Goal: Task Accomplishment & Management: Use online tool/utility

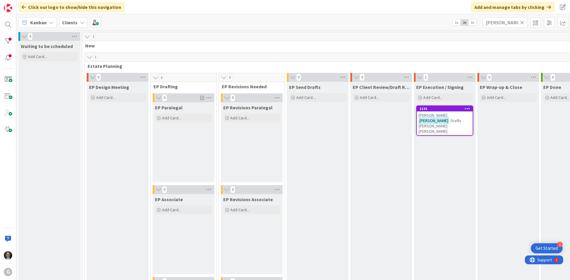
click at [522, 22] on icon at bounding box center [522, 22] width 4 height 5
click at [513, 24] on input "text" at bounding box center [505, 22] width 45 height 11
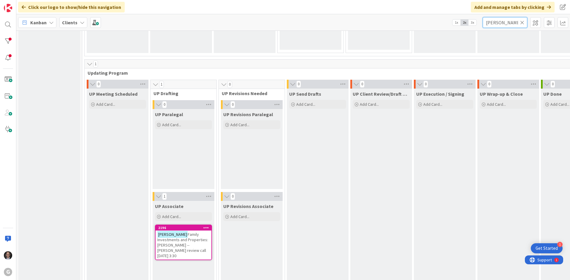
scroll to position [920, 0]
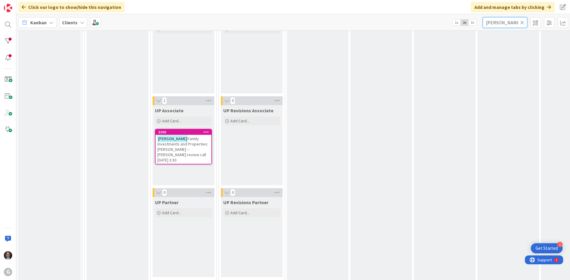
type input "[PERSON_NAME]"
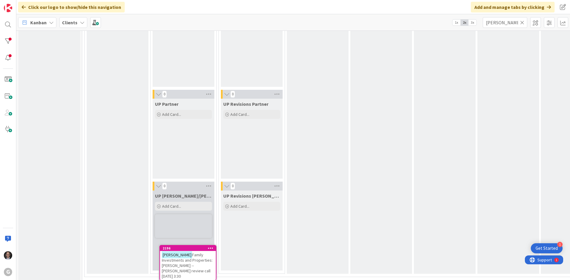
scroll to position [1026, 0]
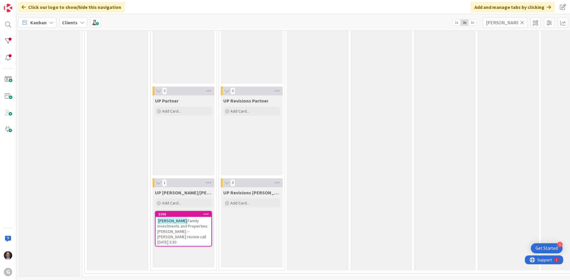
click at [187, 222] on span "Family Investments and Properties: [PERSON_NAME] -- [PERSON_NAME] review call […" at bounding box center [182, 231] width 51 height 27
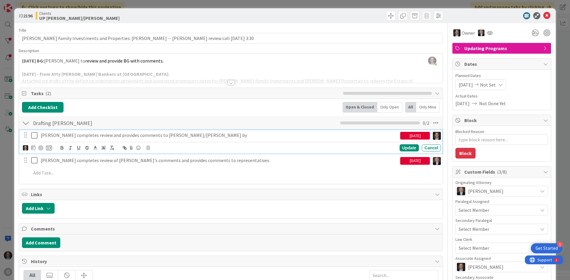
click at [34, 134] on icon at bounding box center [34, 135] width 6 height 7
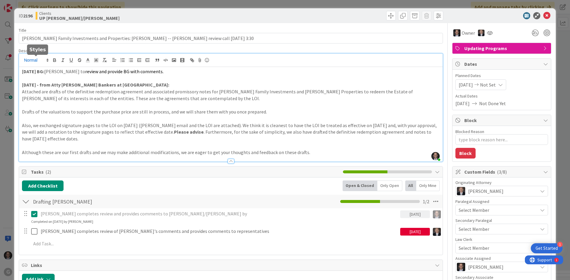
click at [23, 59] on div "[PERSON_NAME] just joined [DATE] BG: [PERSON_NAME] to review and provide BG wit…" at bounding box center [231, 108] width 424 height 108
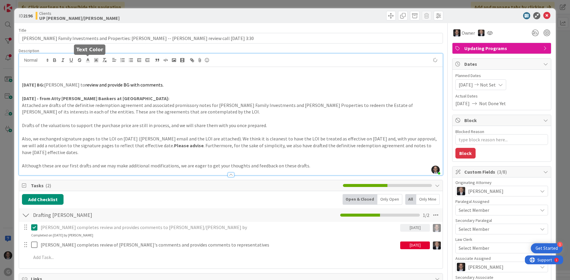
type textarea "x"
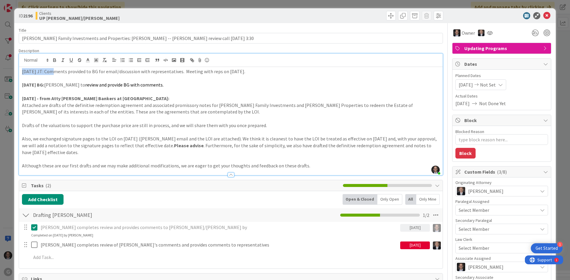
drag, startPoint x: 21, startPoint y: 71, endPoint x: 48, endPoint y: 72, distance: 26.7
click at [48, 72] on div "[DATE] JT: Comments provided to BG for email/discussion with representatives. M…" at bounding box center [231, 121] width 424 height 108
click at [56, 60] on icon "button" at bounding box center [54, 60] width 5 height 5
click at [198, 75] on p at bounding box center [231, 78] width 418 height 7
click at [193, 73] on p "[DATE] JT: Comments provided to BG for email/discussion with representatives. M…" at bounding box center [231, 71] width 418 height 7
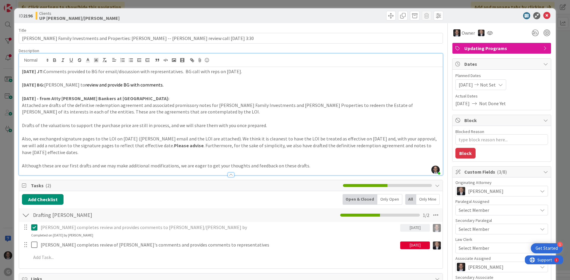
type textarea "x"
click at [112, 142] on p "Also, we exchanged signature pages to the LOI on [DATE] ([PERSON_NAME] email an…" at bounding box center [231, 146] width 418 height 20
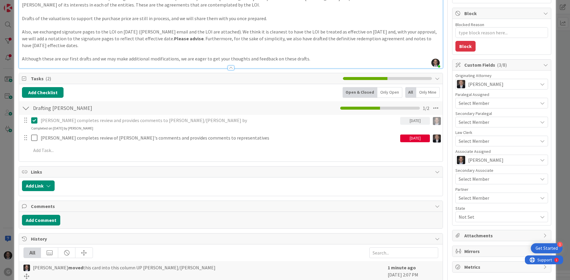
scroll to position [119, 0]
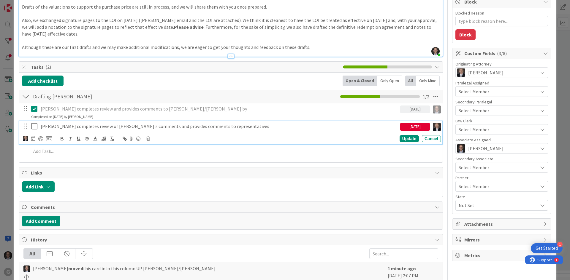
click at [109, 126] on p "[PERSON_NAME] completes review of [PERSON_NAME]'s comments and provides comment…" at bounding box center [219, 126] width 357 height 7
click at [34, 137] on icon at bounding box center [33, 138] width 4 height 5
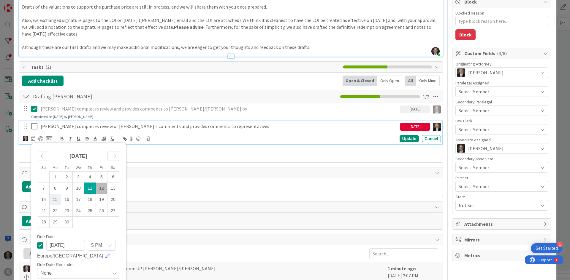
click at [55, 199] on td "15" at bounding box center [56, 199] width 12 height 11
type input "[DATE]"
type textarea "x"
drag, startPoint x: 405, startPoint y: 139, endPoint x: 393, endPoint y: 149, distance: 16.0
click at [405, 139] on div "Update" at bounding box center [409, 138] width 19 height 7
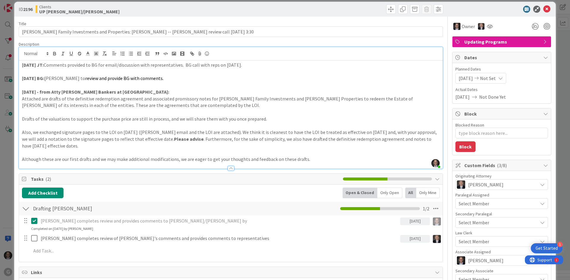
scroll to position [0, 0]
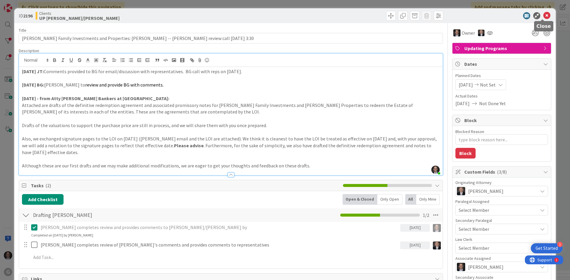
click at [543, 18] on icon at bounding box center [546, 15] width 7 height 7
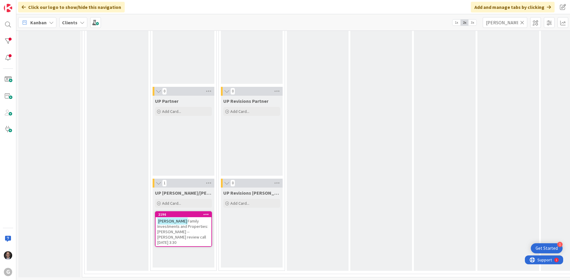
scroll to position [1013, 0]
